Goal: Information Seeking & Learning: Learn about a topic

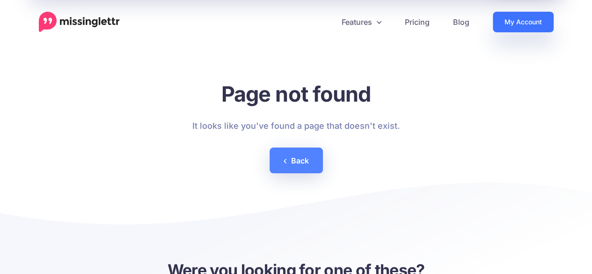
click at [516, 17] on link "My Account" at bounding box center [523, 22] width 61 height 21
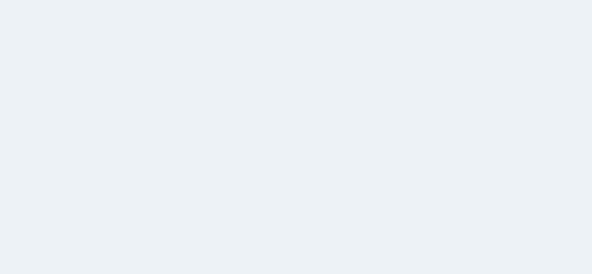
select select
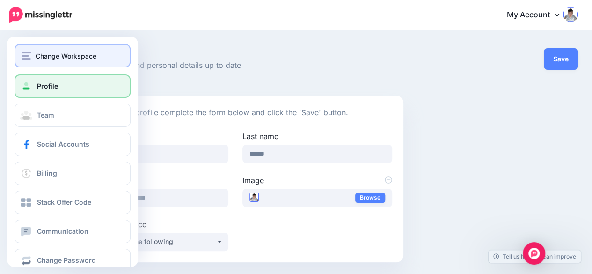
click at [21, 56] on button "Change Workspace" at bounding box center [73, 55] width 116 height 23
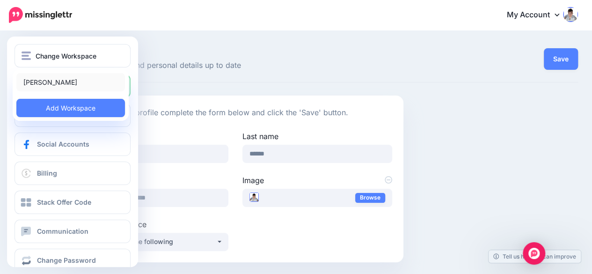
click at [26, 77] on link "Enda Cusack" at bounding box center [70, 82] width 109 height 18
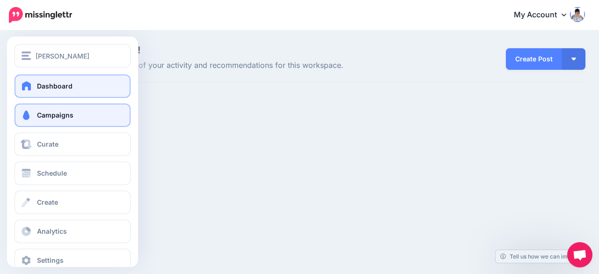
click at [50, 116] on span "Campaigns" at bounding box center [55, 115] width 37 height 8
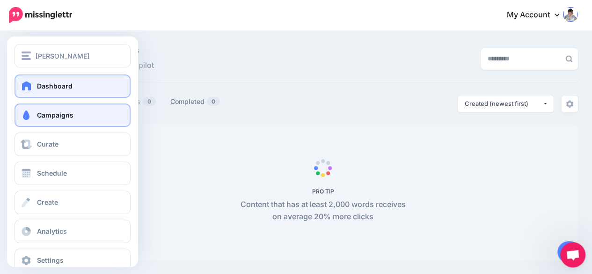
click at [32, 83] on span at bounding box center [27, 85] width 12 height 9
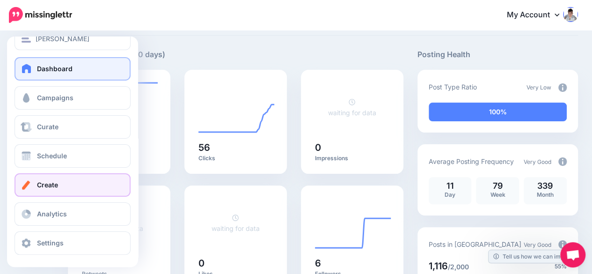
scroll to position [18, 0]
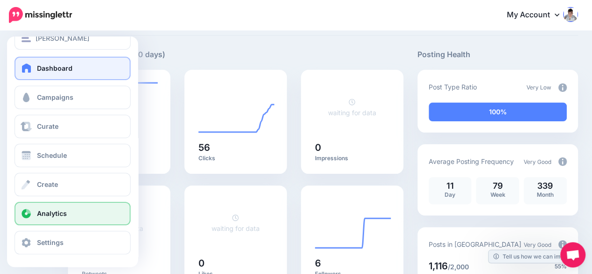
click at [41, 207] on link "Analytics" at bounding box center [73, 213] width 116 height 23
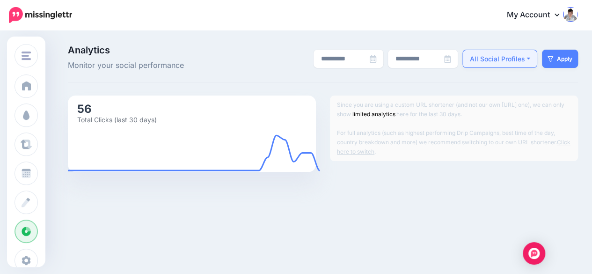
click at [517, 57] on div "All Social Profiles" at bounding box center [497, 58] width 55 height 11
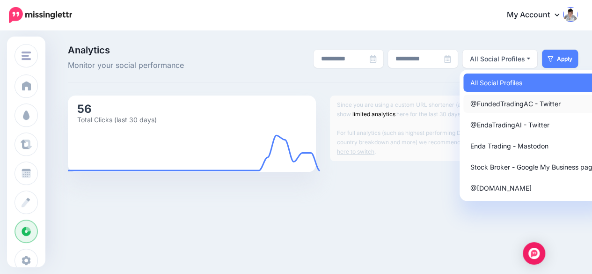
click at [509, 107] on span "@FundedTradingAC - Twitter" at bounding box center [516, 103] width 90 height 11
select select "******"
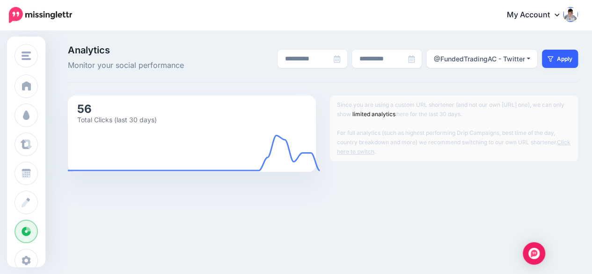
click at [576, 53] on button "Apply" at bounding box center [560, 59] width 36 height 18
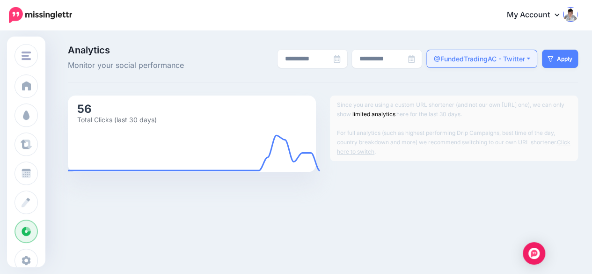
click at [498, 55] on div "@FundedTradingAC - Twitter" at bounding box center [479, 58] width 91 height 11
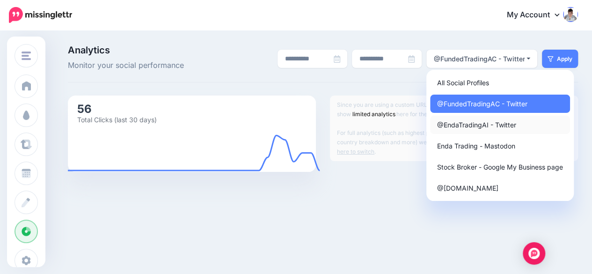
click at [473, 128] on span "@EndaTradingAI - Twitter" at bounding box center [476, 124] width 79 height 11
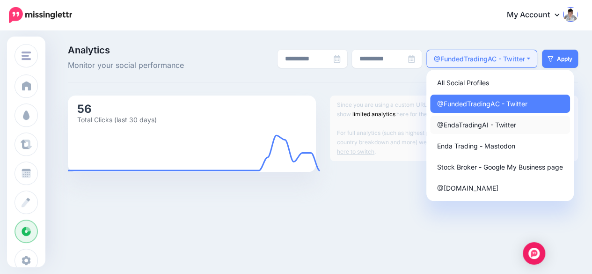
select select "******"
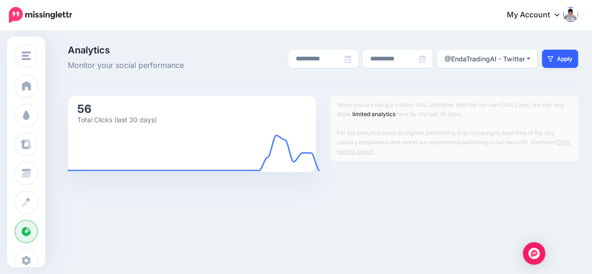
click at [563, 53] on button "Apply" at bounding box center [560, 59] width 36 height 18
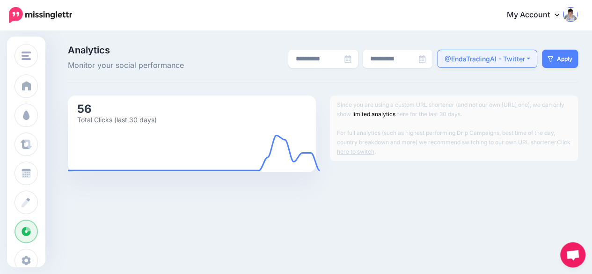
click at [494, 58] on div "@EndaTradingAI - Twitter" at bounding box center [484, 58] width 81 height 11
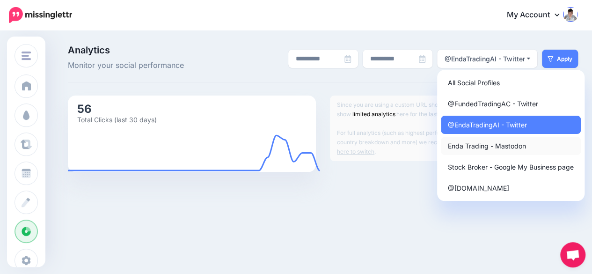
click at [485, 142] on span "Enda Trading - Mastodon" at bounding box center [487, 145] width 78 height 11
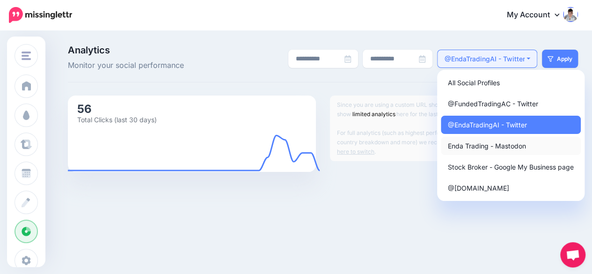
select select "******"
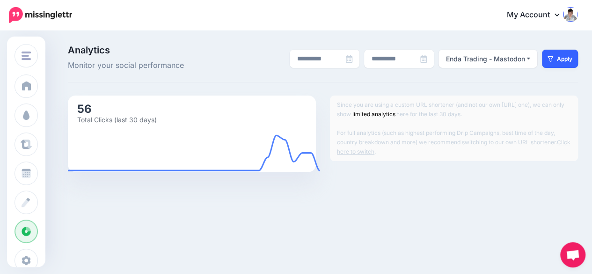
click at [568, 53] on button "Apply" at bounding box center [560, 59] width 36 height 18
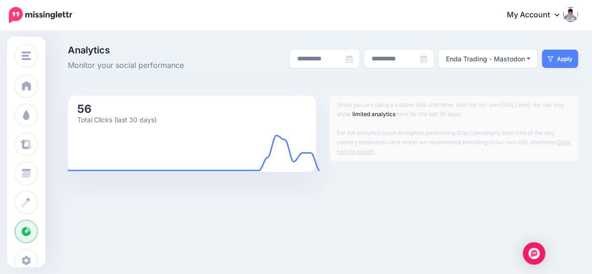
click at [538, 15] on link "My Account" at bounding box center [538, 15] width 81 height 23
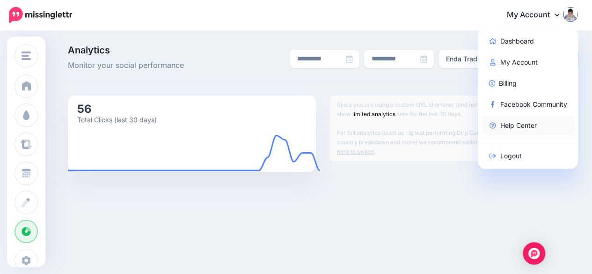
click at [503, 118] on link "Help Center" at bounding box center [528, 125] width 93 height 18
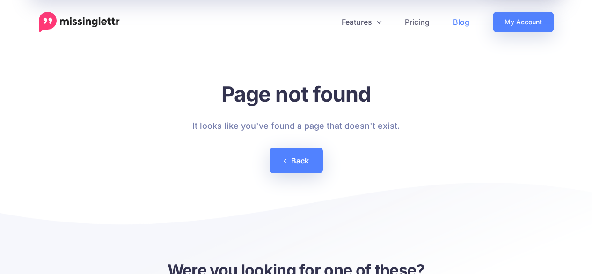
click at [457, 17] on link "Blog" at bounding box center [462, 22] width 40 height 21
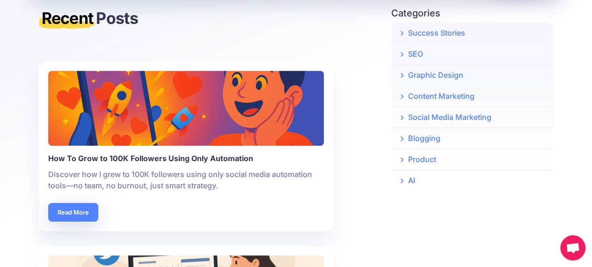
scroll to position [281, 0]
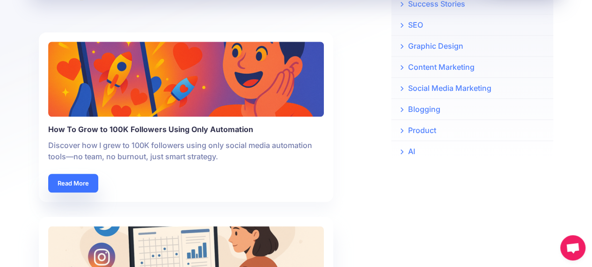
click at [63, 177] on link "Read More" at bounding box center [73, 183] width 50 height 19
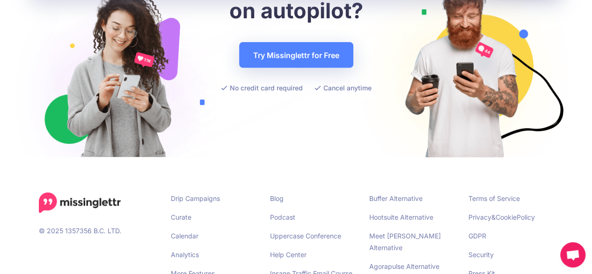
scroll to position [3259, 0]
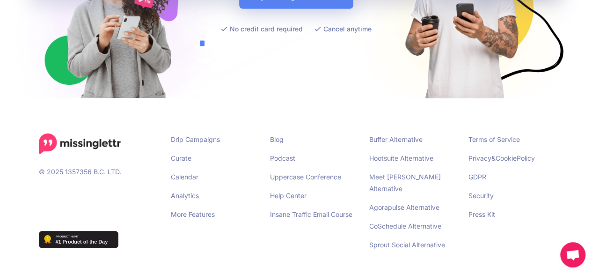
click at [106, 231] on img at bounding box center [79, 239] width 80 height 17
